Goal: Transaction & Acquisition: Subscribe to service/newsletter

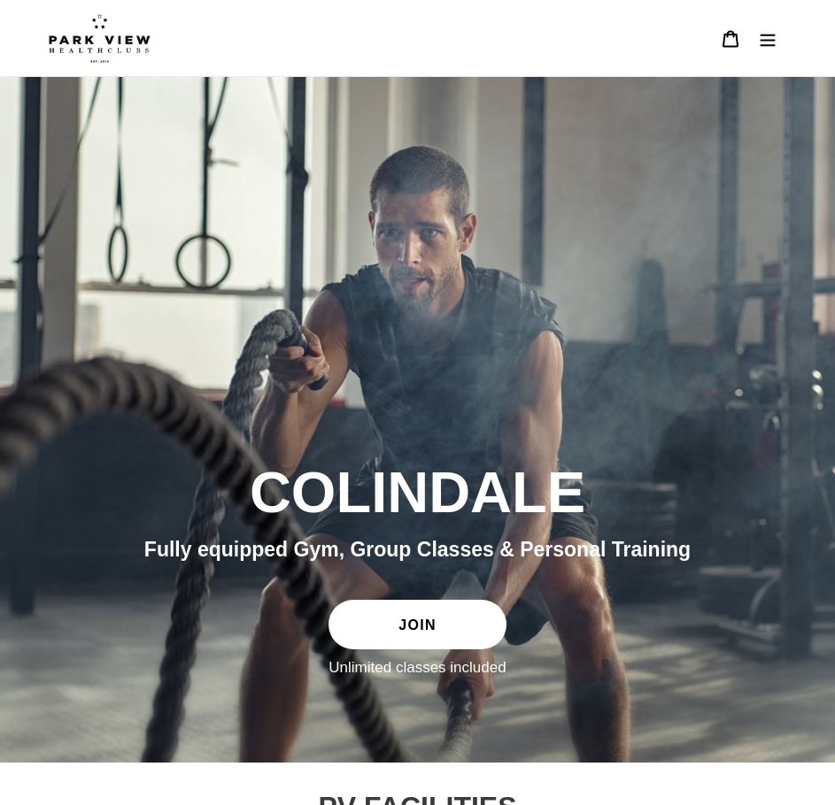
click at [764, 38] on icon "Menu" at bounding box center [767, 39] width 18 height 18
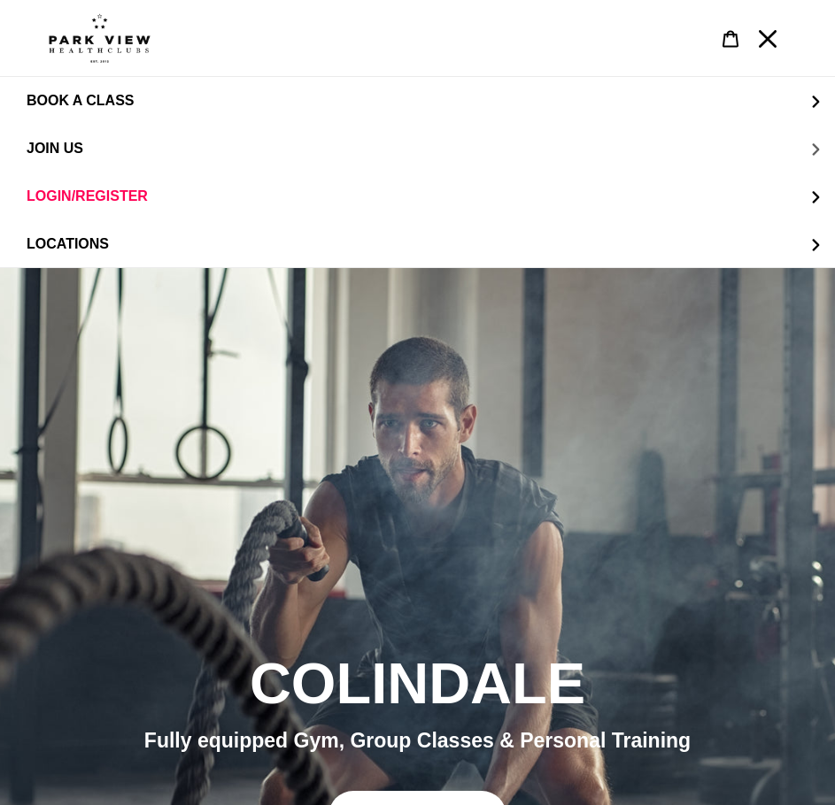
click at [76, 147] on span "JOIN US" at bounding box center [55, 149] width 57 height 16
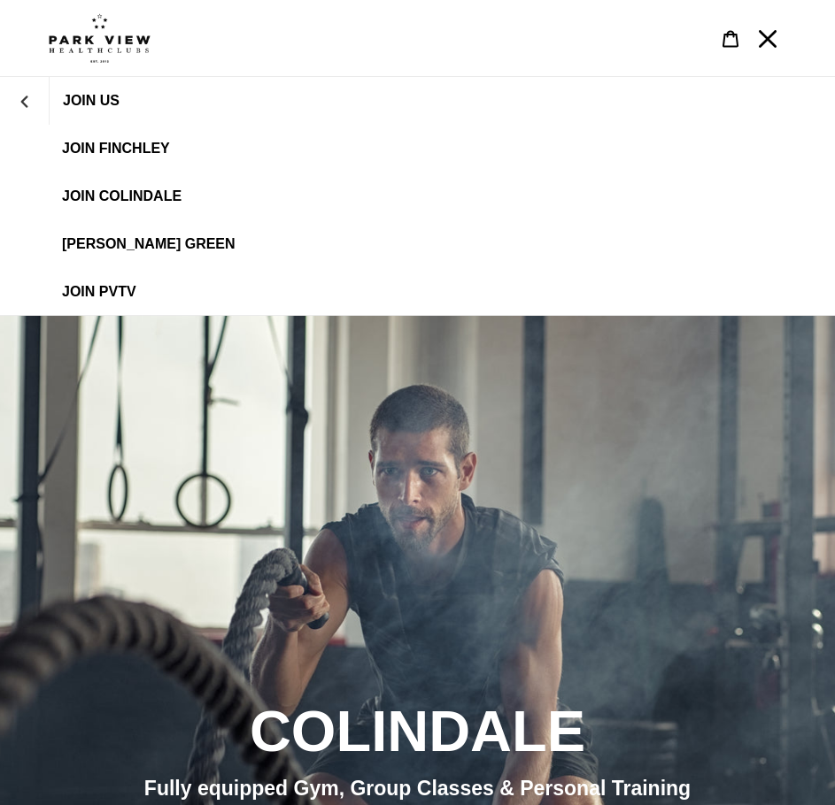
click at [103, 205] on link "JOIN Colindale" at bounding box center [417, 197] width 835 height 48
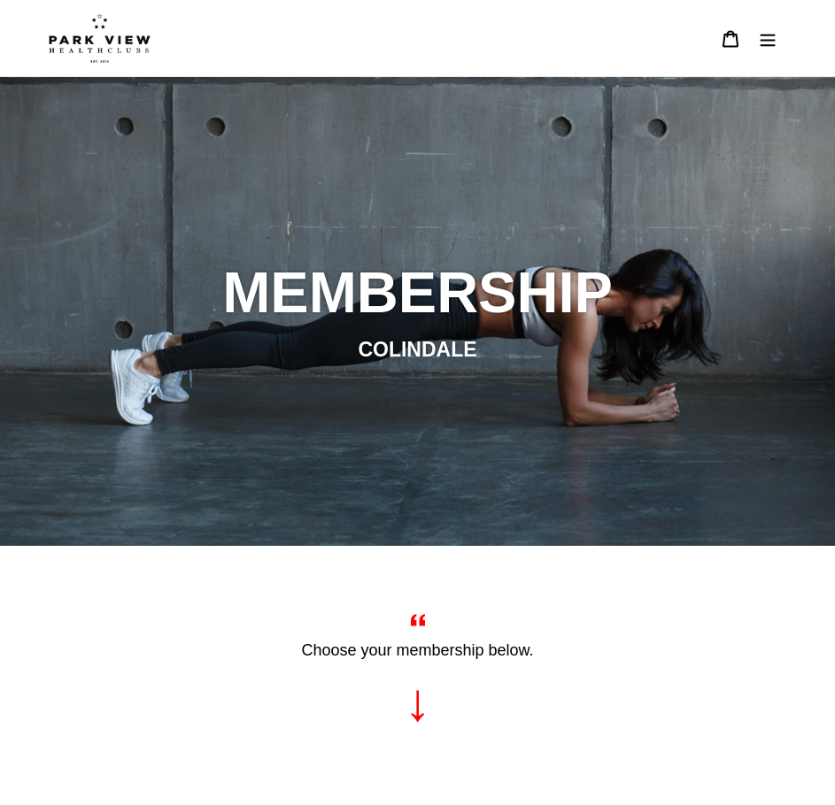
click at [760, 30] on icon "Menu" at bounding box center [767, 39] width 18 height 18
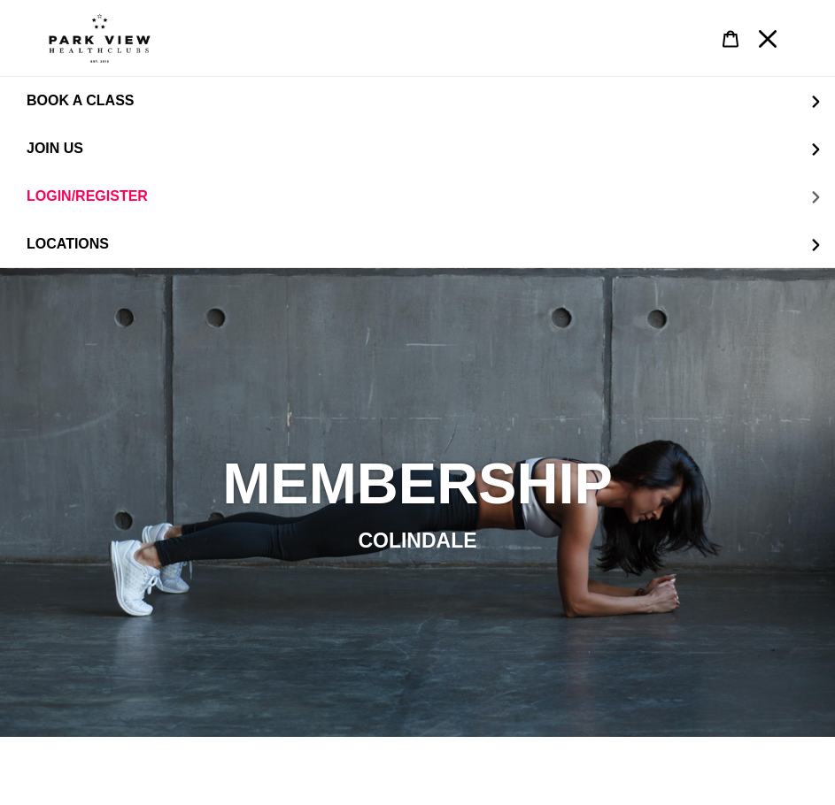
click at [128, 196] on span "LOGIN/REGISTER" at bounding box center [87, 197] width 121 height 16
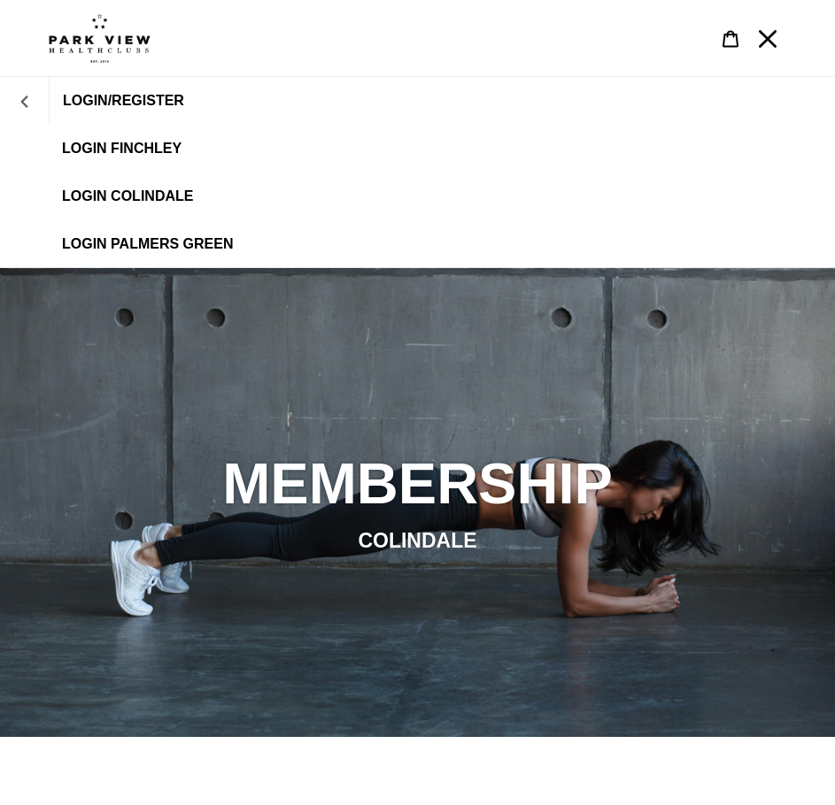
click at [27, 113] on button "LOGIN/REGISTER" at bounding box center [24, 101] width 49 height 42
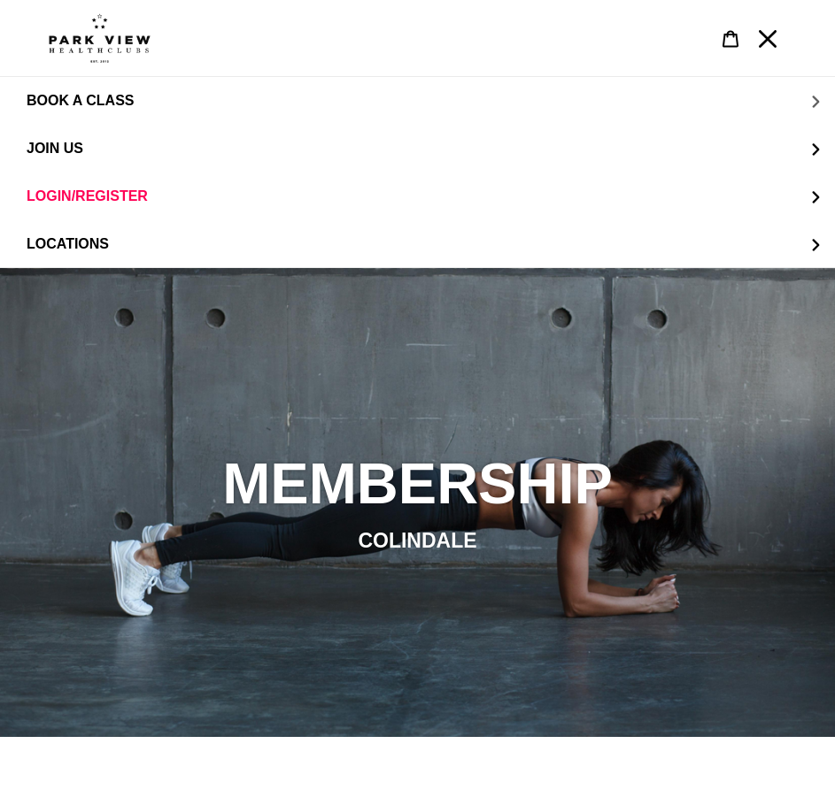
click at [166, 99] on button "BOOK A CLASS" at bounding box center [417, 101] width 835 height 48
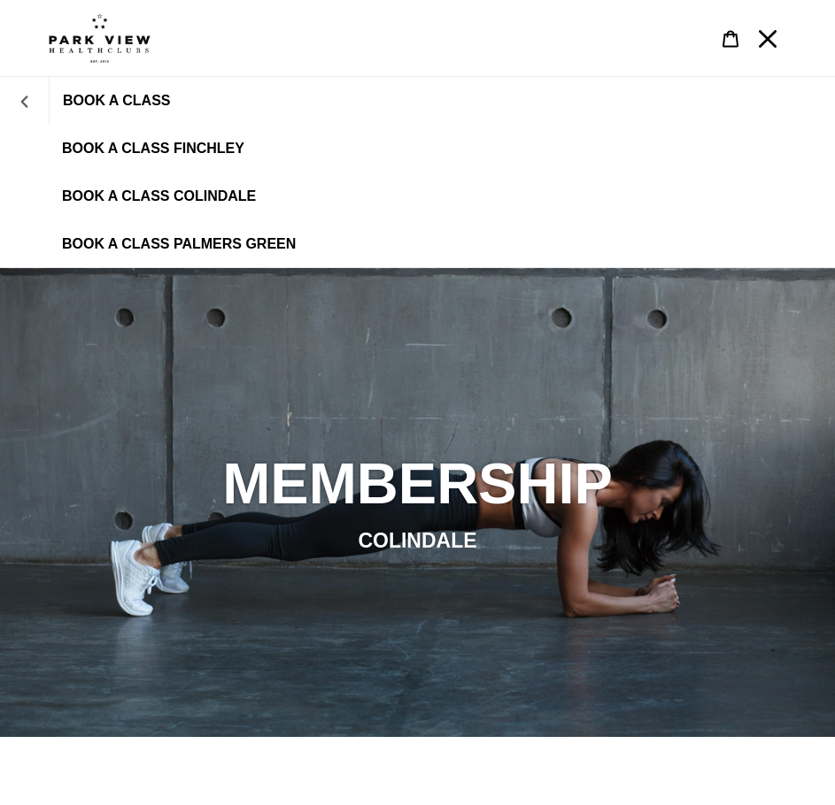
click at [42, 102] on button "BOOK A CLASS" at bounding box center [24, 101] width 49 height 42
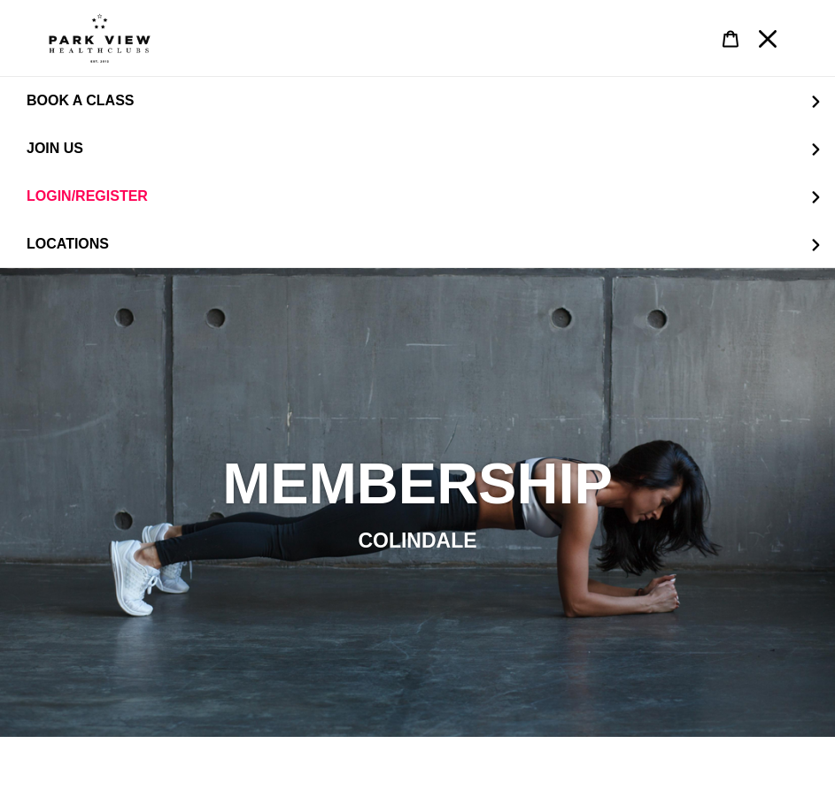
click at [767, 44] on icon "Menu" at bounding box center [767, 39] width 18 height 18
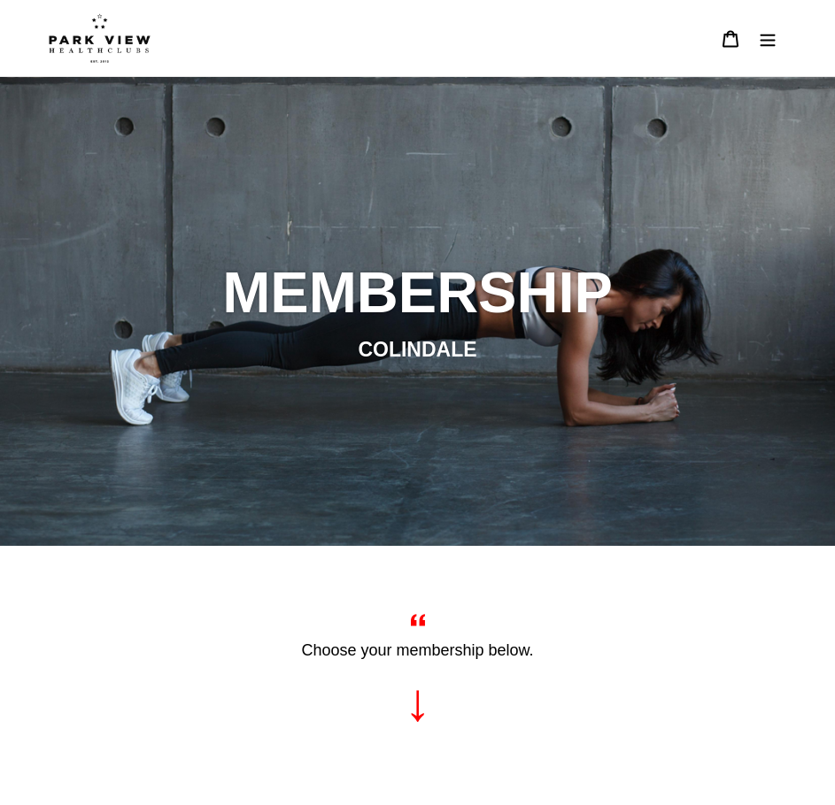
click at [756, 35] on button "Menu" at bounding box center [767, 38] width 37 height 39
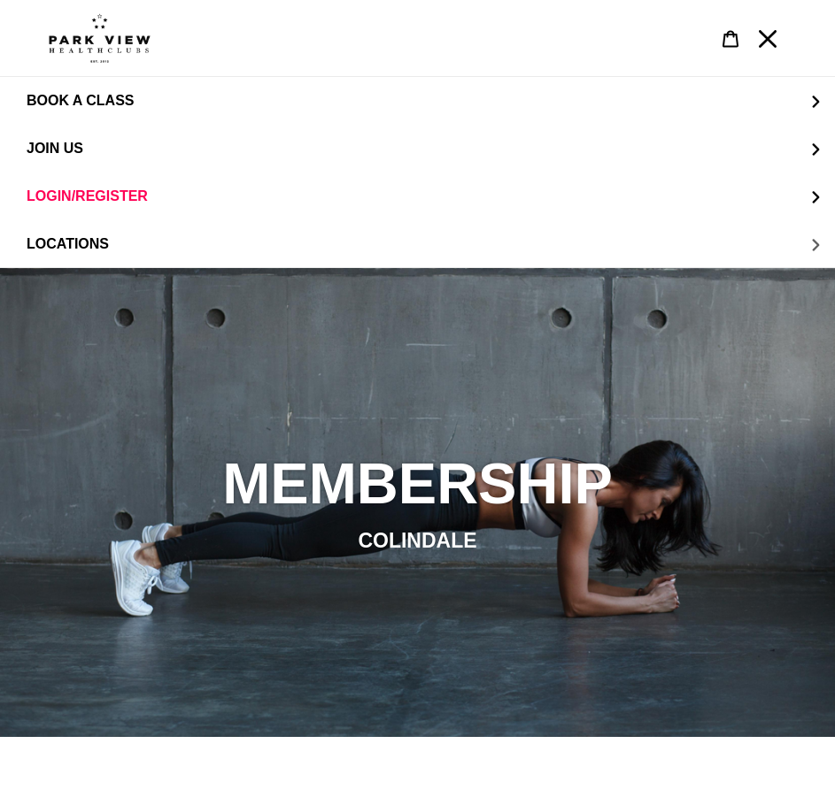
click at [145, 242] on button "LOCATIONS" at bounding box center [417, 244] width 835 height 48
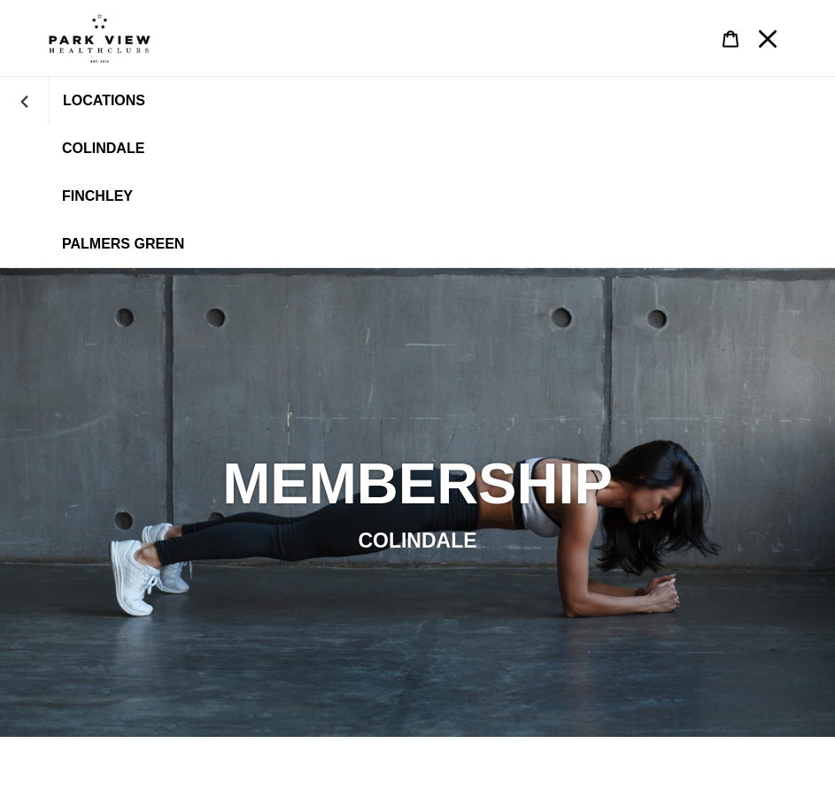
click at [104, 149] on span "Colindale" at bounding box center [103, 149] width 82 height 16
click at [91, 208] on link "Finchley" at bounding box center [417, 197] width 835 height 48
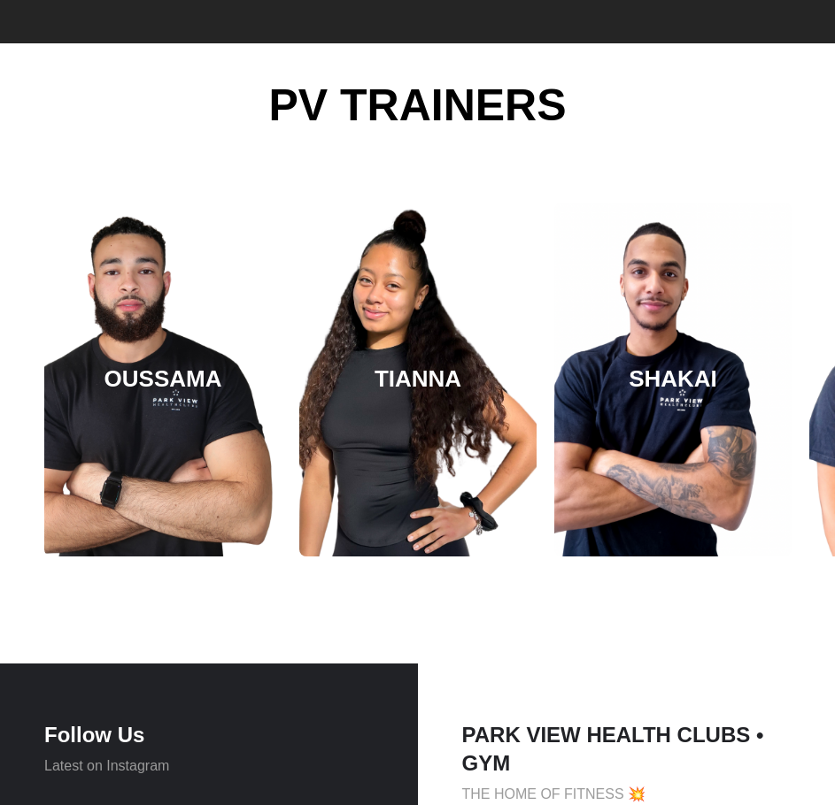
scroll to position [2493, 0]
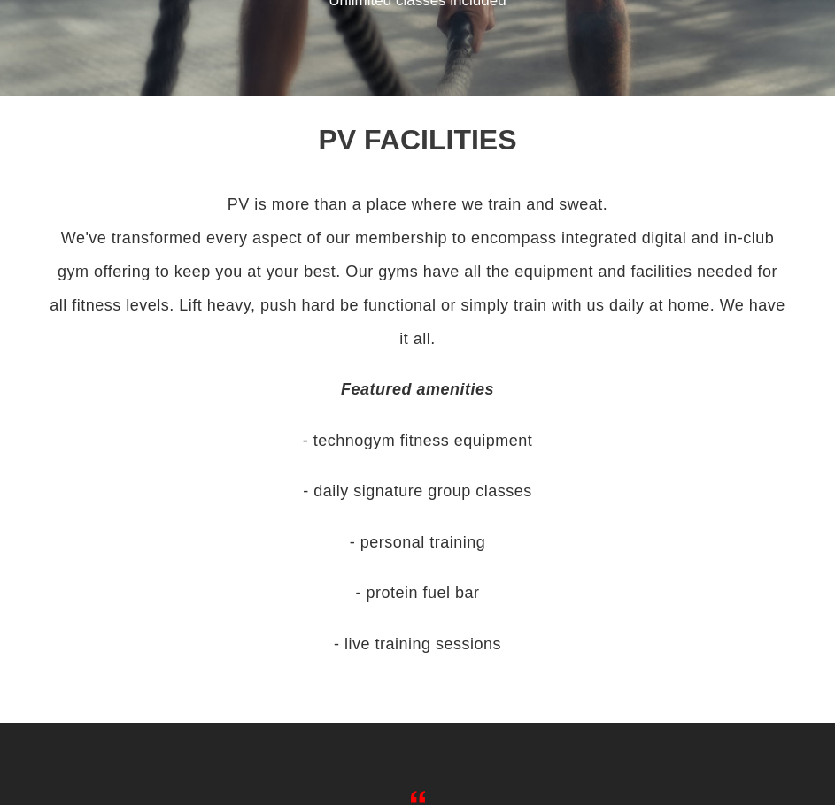
scroll to position [501, 0]
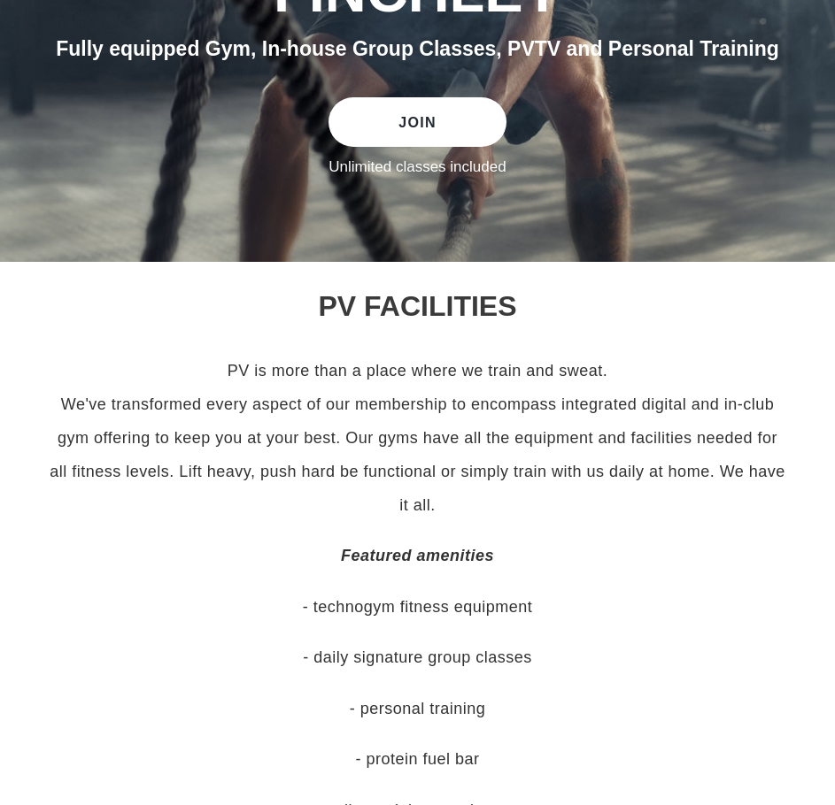
click at [348, 132] on link "JOIN" at bounding box center [416, 122] width 177 height 50
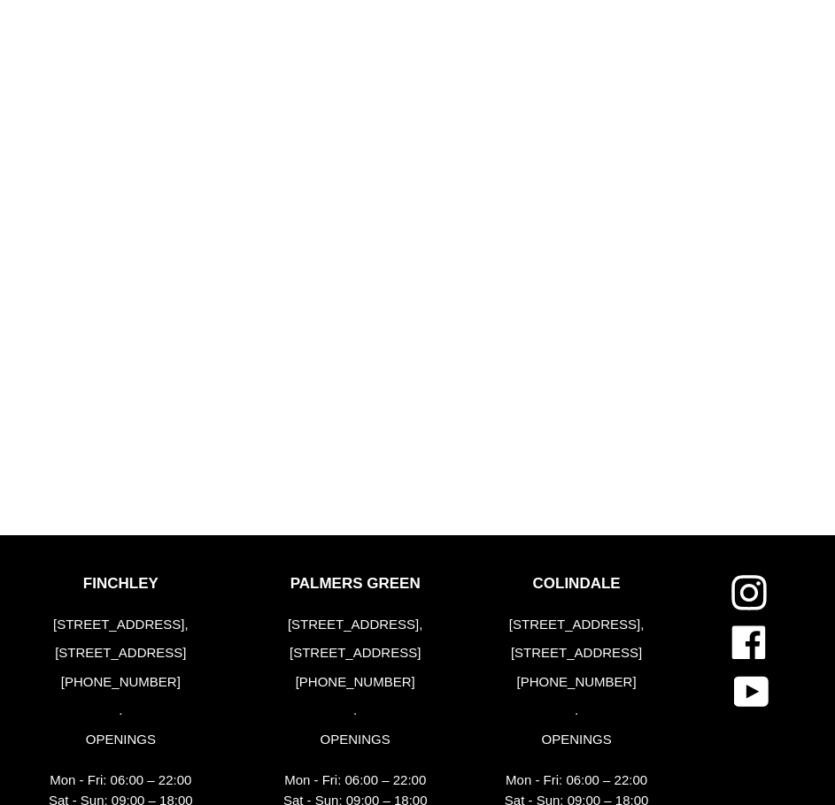
scroll to position [1344, 0]
